Goal: Check status: Check status

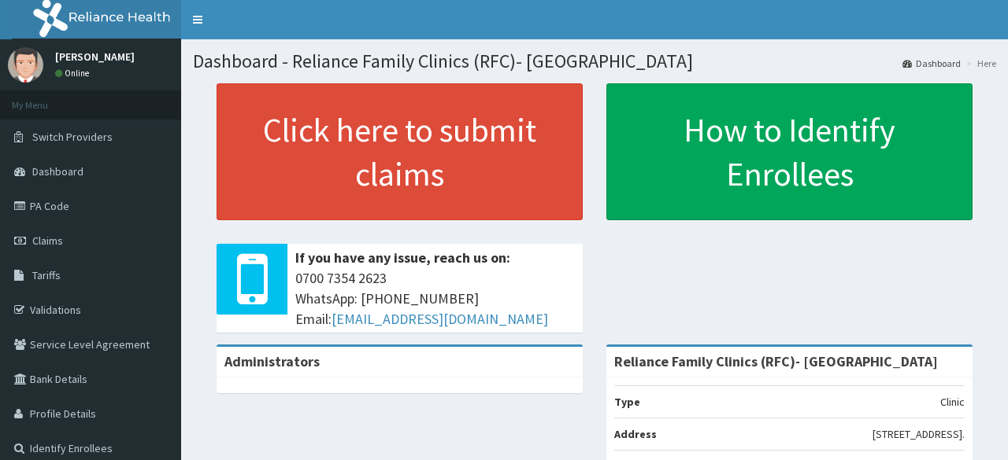
click at [73, 246] on link "Claims" at bounding box center [90, 241] width 181 height 35
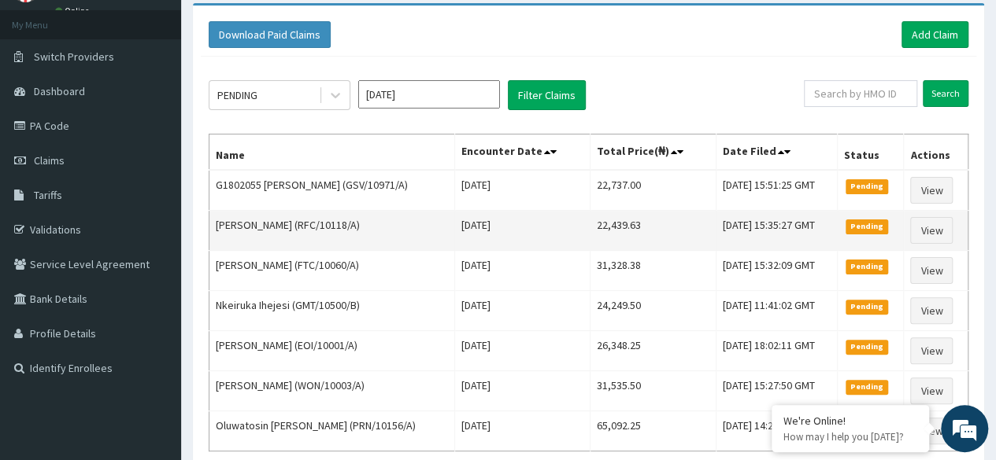
scroll to position [79, 0]
